Goal: Task Accomplishment & Management: Manage account settings

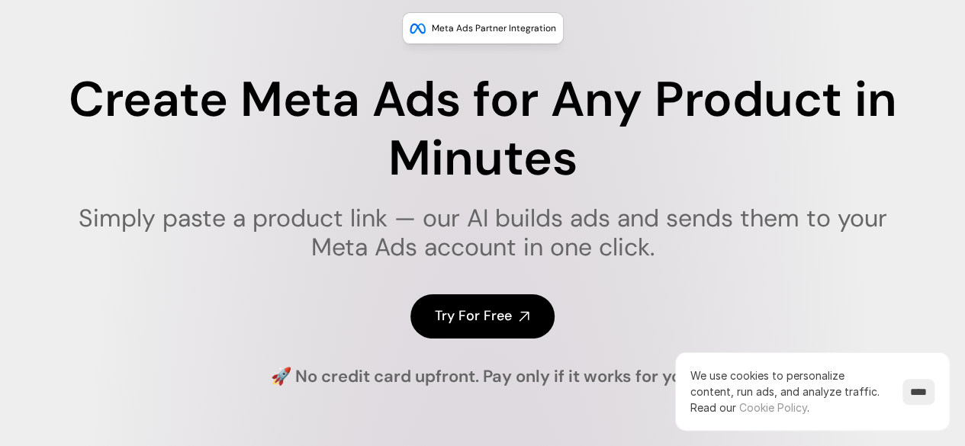
scroll to position [104, 0]
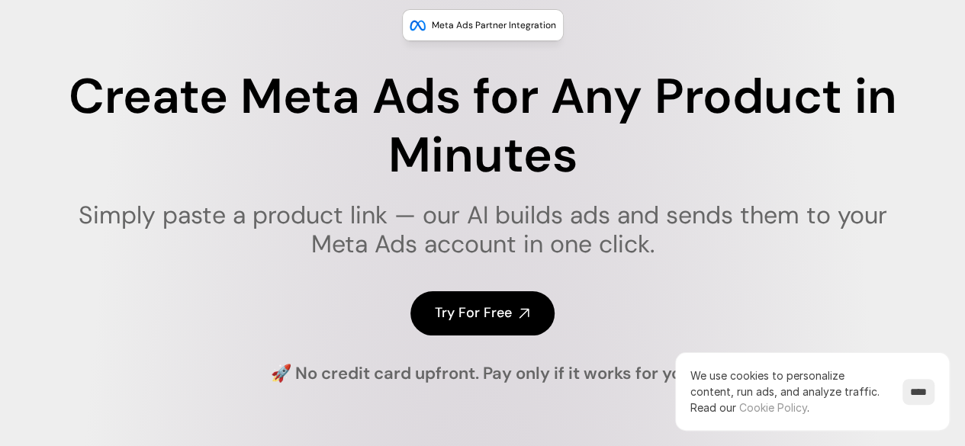
click at [464, 323] on h4 "Try For Free" at bounding box center [473, 313] width 77 height 19
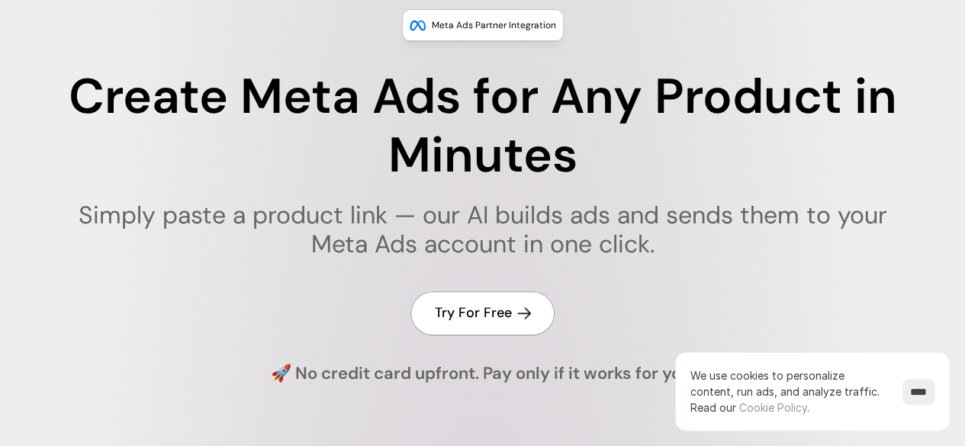
scroll to position [0, 0]
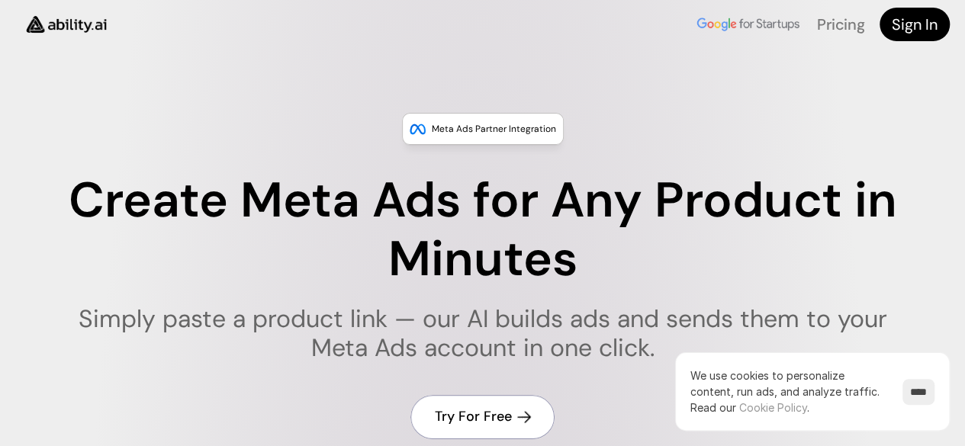
click at [913, 31] on h4 "Sign In" at bounding box center [915, 24] width 46 height 21
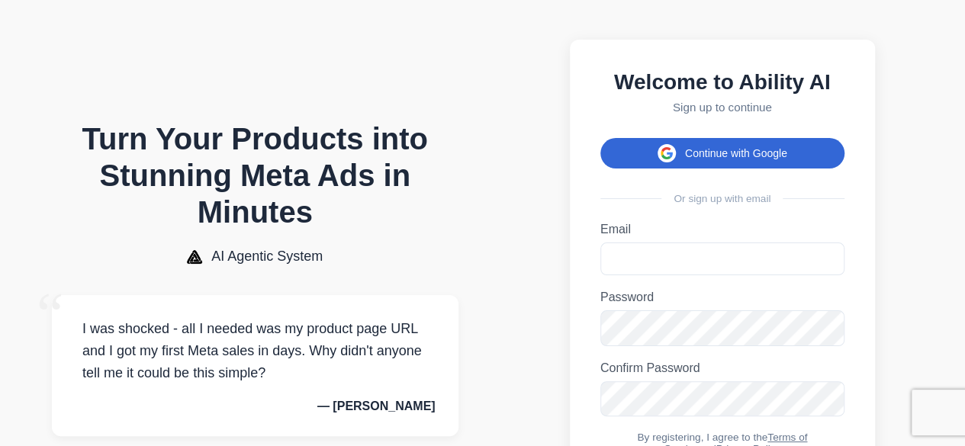
click at [798, 156] on button "Continue with Google" at bounding box center [722, 153] width 244 height 31
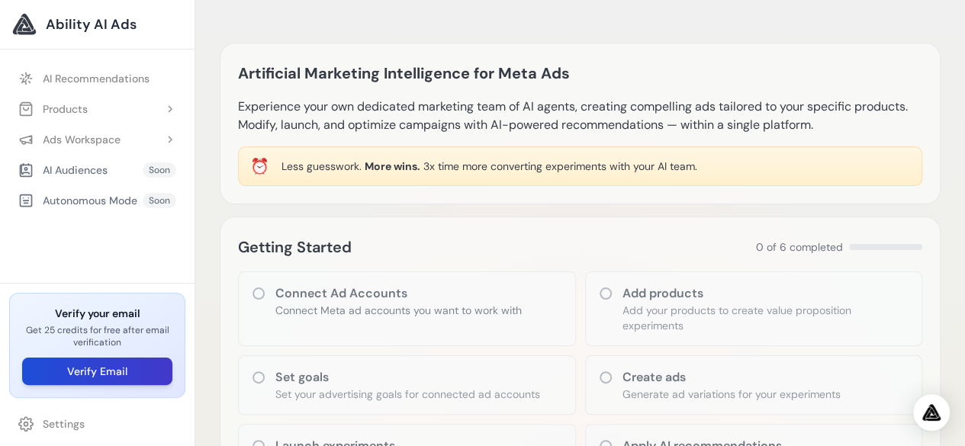
click at [128, 374] on button "Verify Email" at bounding box center [97, 371] width 150 height 27
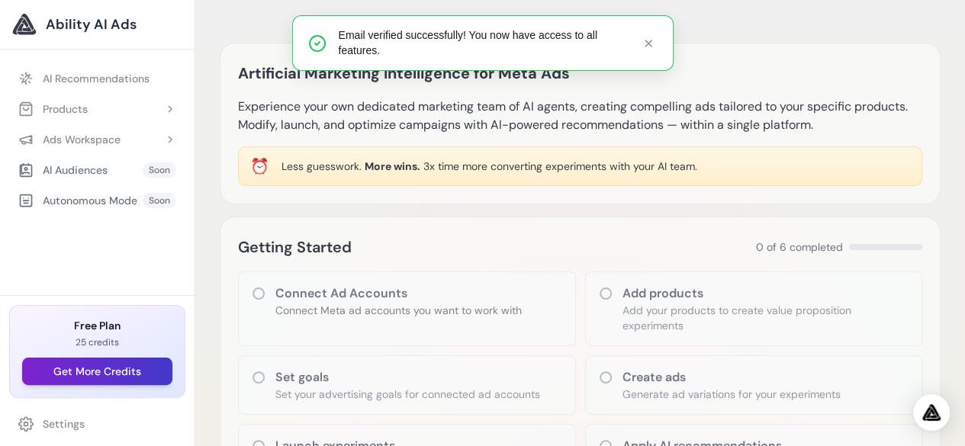
click at [96, 367] on button "Get More Credits" at bounding box center [97, 371] width 150 height 27
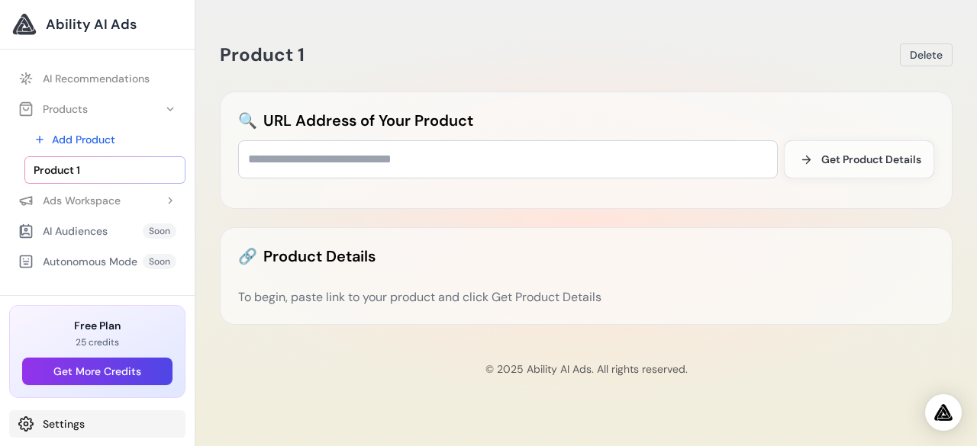
click at [72, 427] on link "Settings" at bounding box center [97, 423] width 176 height 27
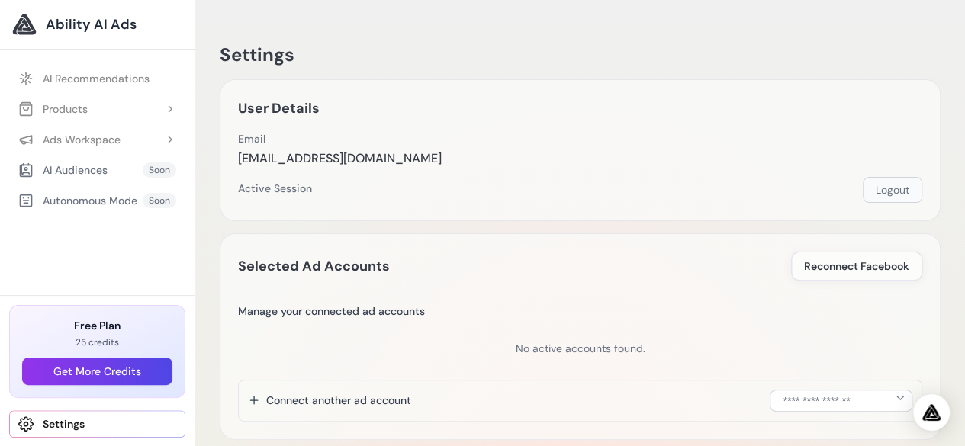
click at [885, 189] on button "Logout" at bounding box center [893, 190] width 60 height 26
